Goal: Task Accomplishment & Management: Use online tool/utility

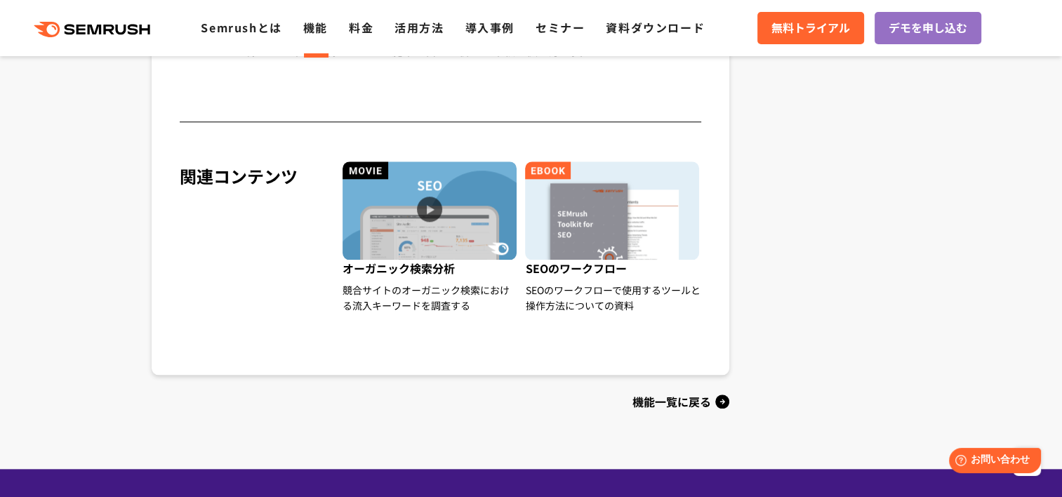
scroll to position [1544, 0]
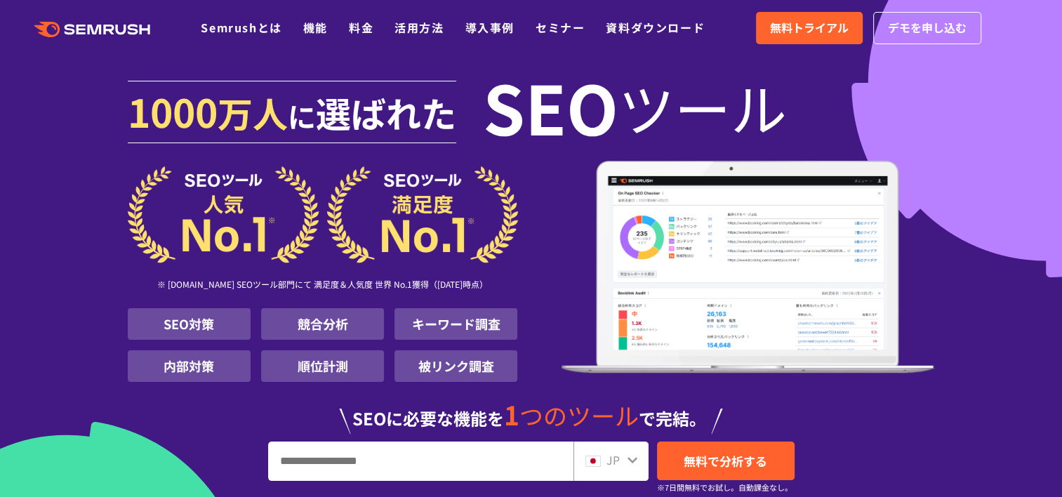
click at [337, 469] on input "URL、キーワードを入力してください" at bounding box center [421, 461] width 304 height 38
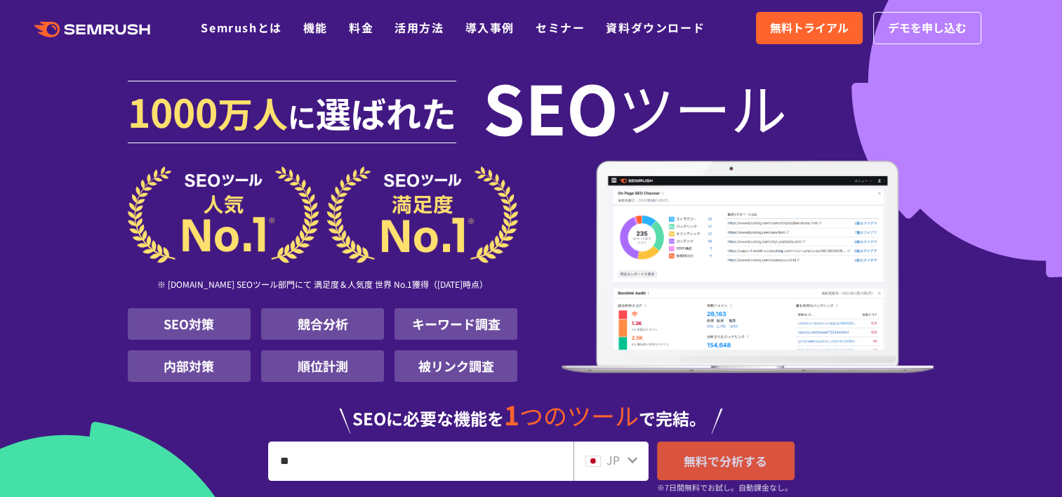
type input "**"
click at [699, 467] on span "無料で分析する" at bounding box center [726, 461] width 84 height 18
